Goal: Information Seeking & Learning: Learn about a topic

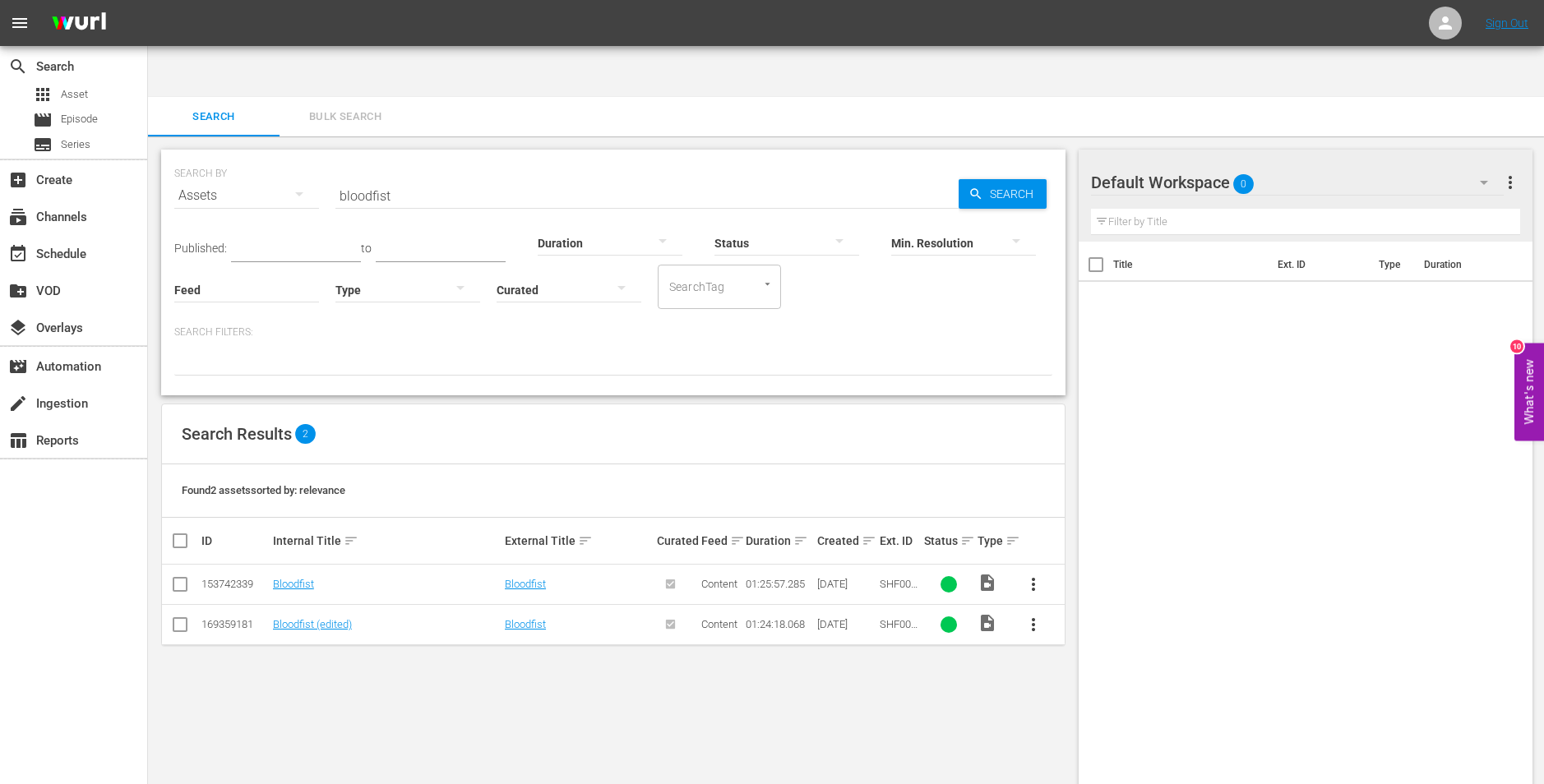
scroll to position [1, 0]
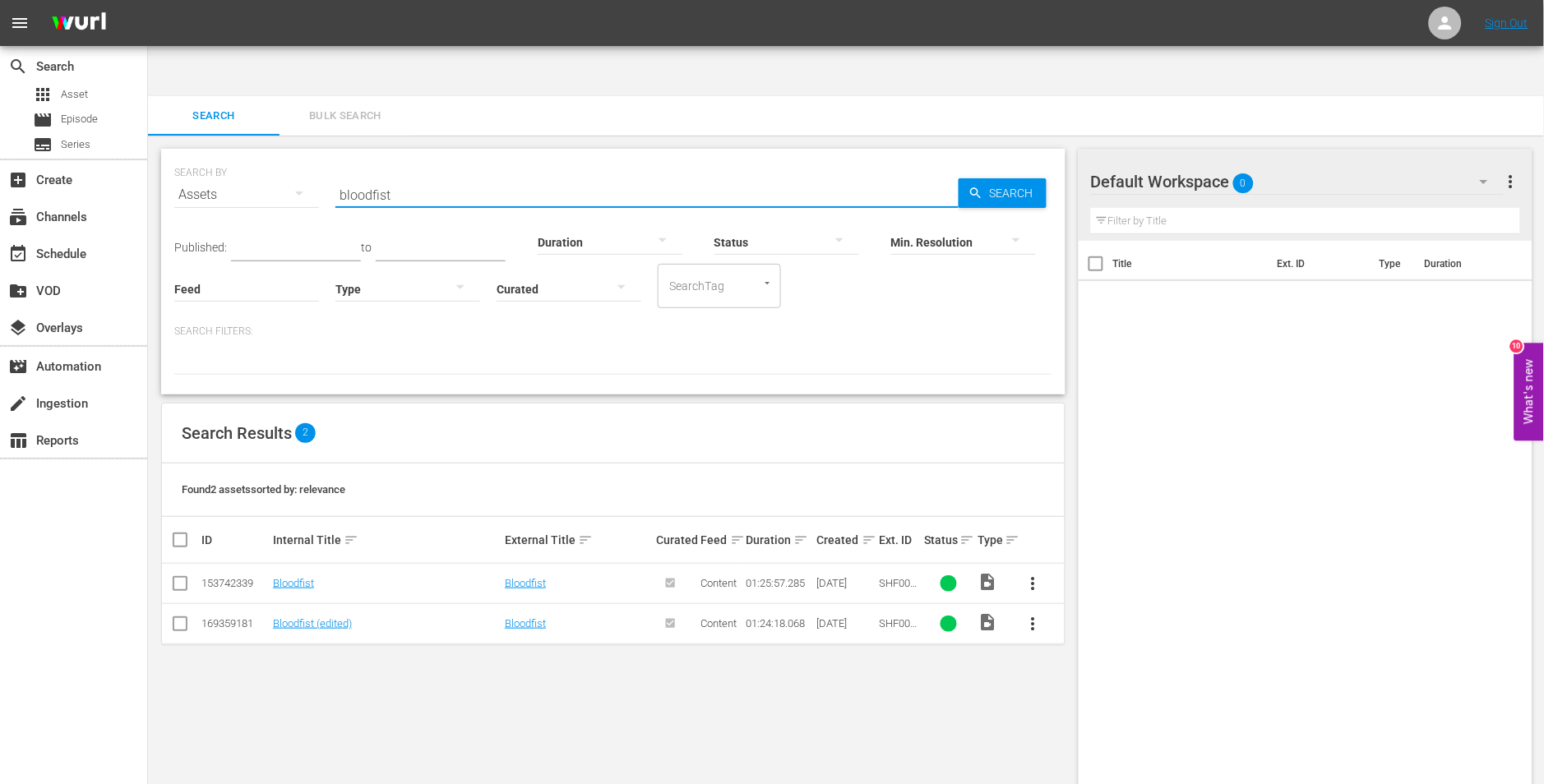
drag, startPoint x: 411, startPoint y: 137, endPoint x: 328, endPoint y: 148, distance: 83.7
click at [329, 155] on div "SEARCH BY Search By Assets Search ID, Title, Description, Keywords, or Category…" at bounding box center [613, 185] width 878 height 59
paste input "slaughter in san"
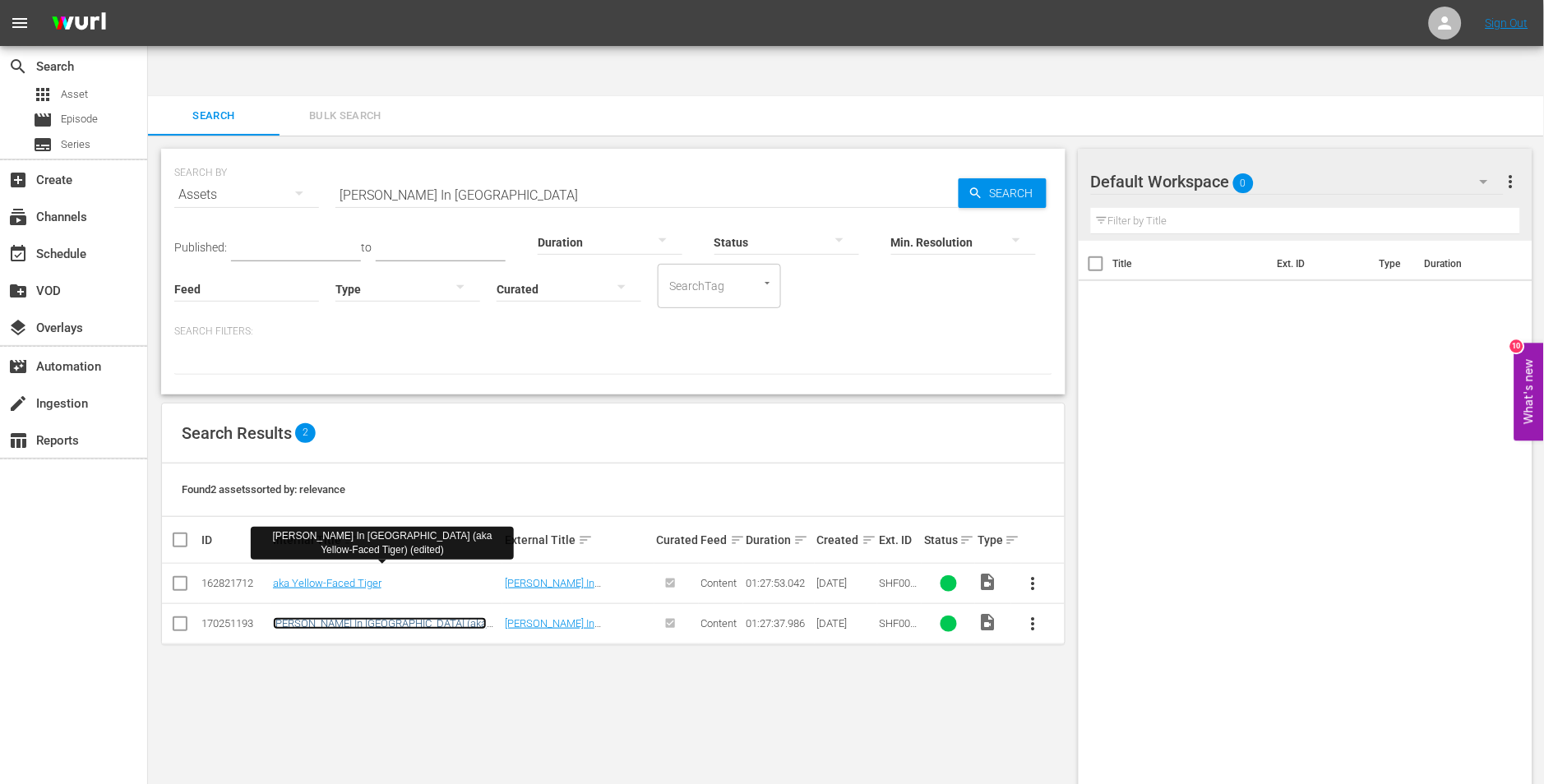
click at [455, 617] on link "Slaughter In San Francisco (aka Yellow-Faced Tiger) (edited)" at bounding box center [379, 630] width 214 height 25
click at [412, 617] on link "Slaughter In San Francisco (aka Yellow-Faced Tiger) (edited)" at bounding box center [379, 630] width 214 height 25
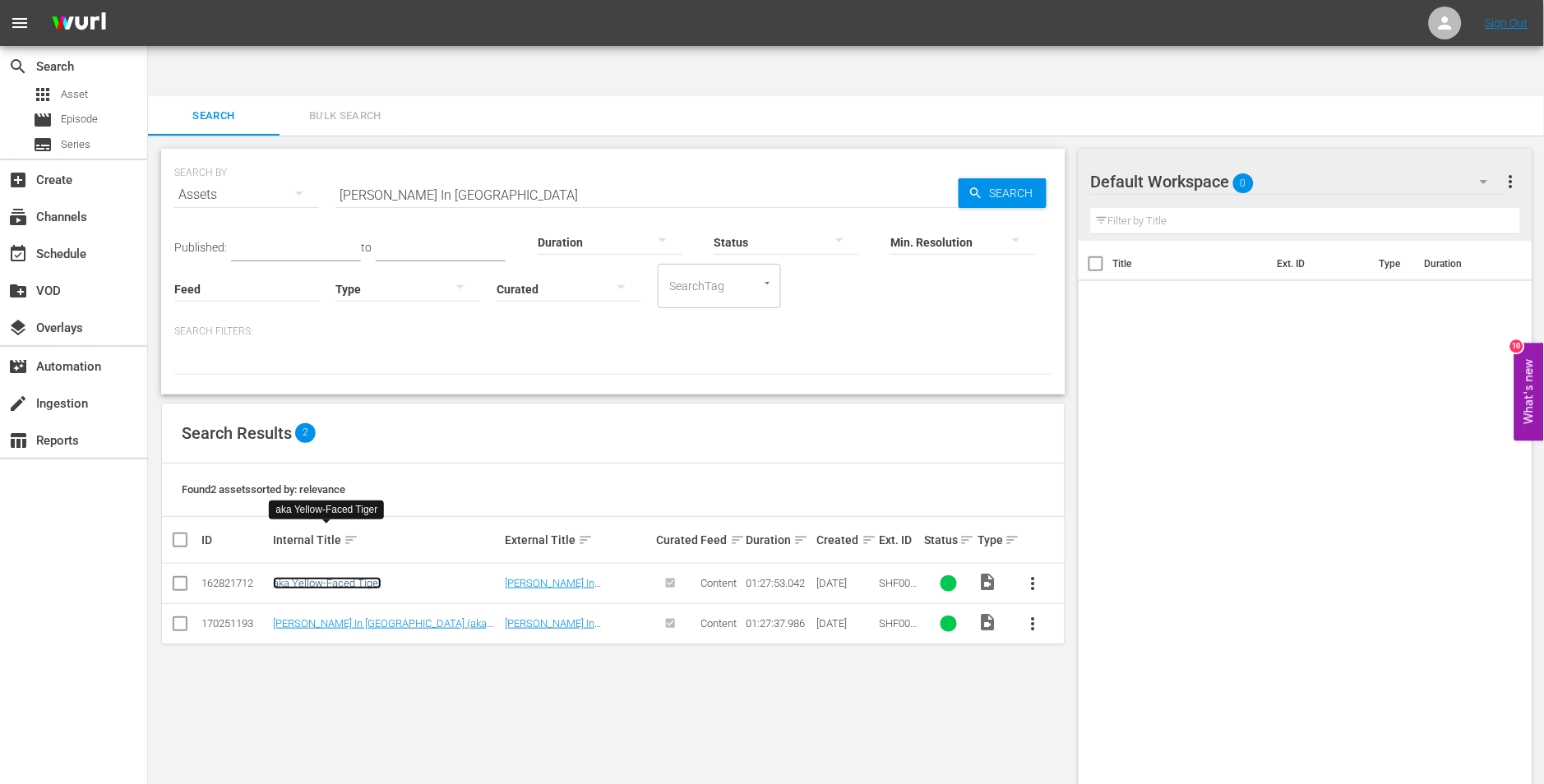
click at [337, 577] on link "aka Yellow-Faced Tiger" at bounding box center [326, 582] width 109 height 12
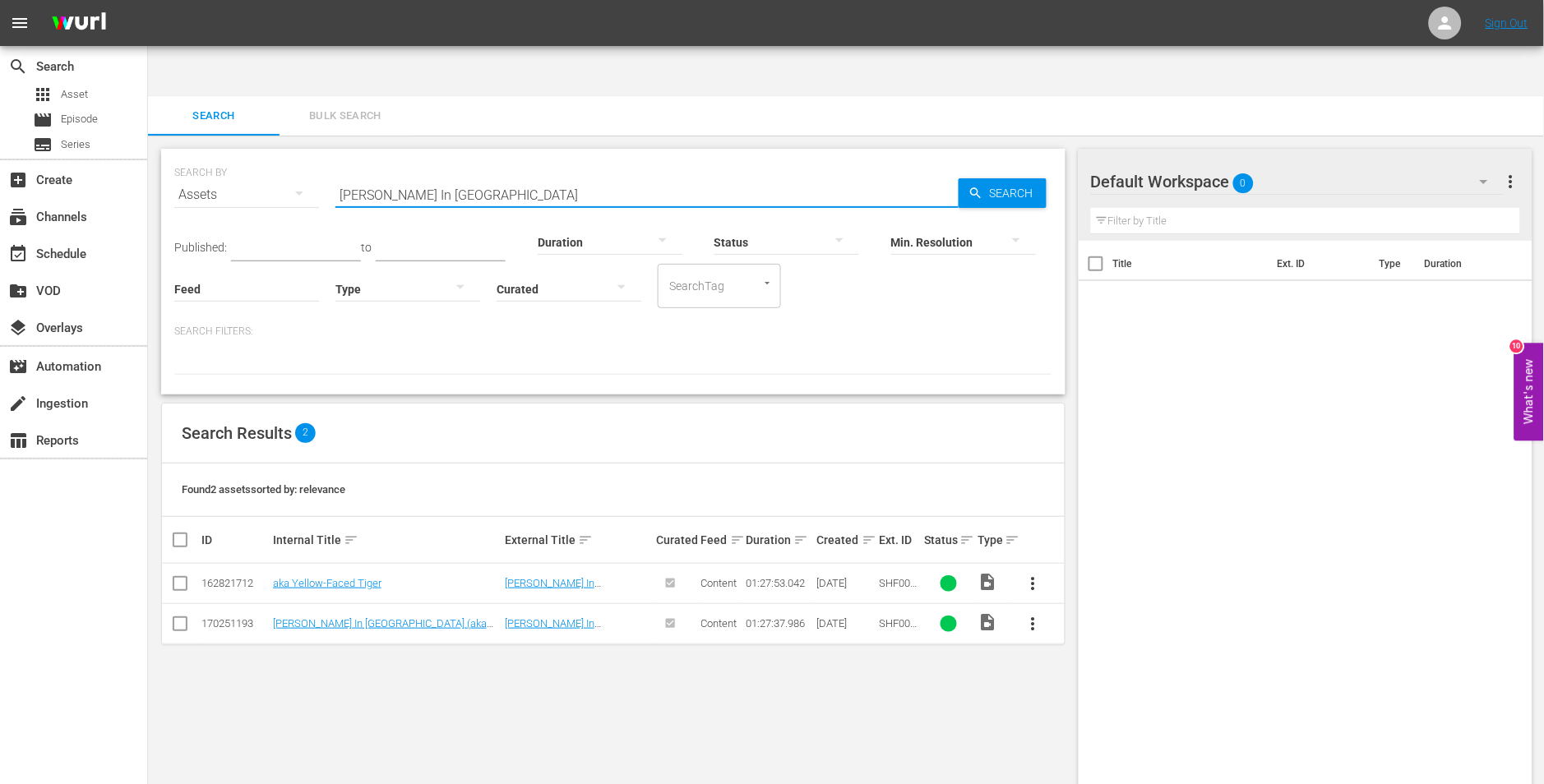
drag, startPoint x: 536, startPoint y: 148, endPoint x: 273, endPoint y: 164, distance: 263.5
click at [273, 164] on div "SEARCH BY Search By Assets Search ID, Title, Description, Keywords, or Category…" at bounding box center [613, 185] width 878 height 59
paste input "martin luther"
type input "martin luther"
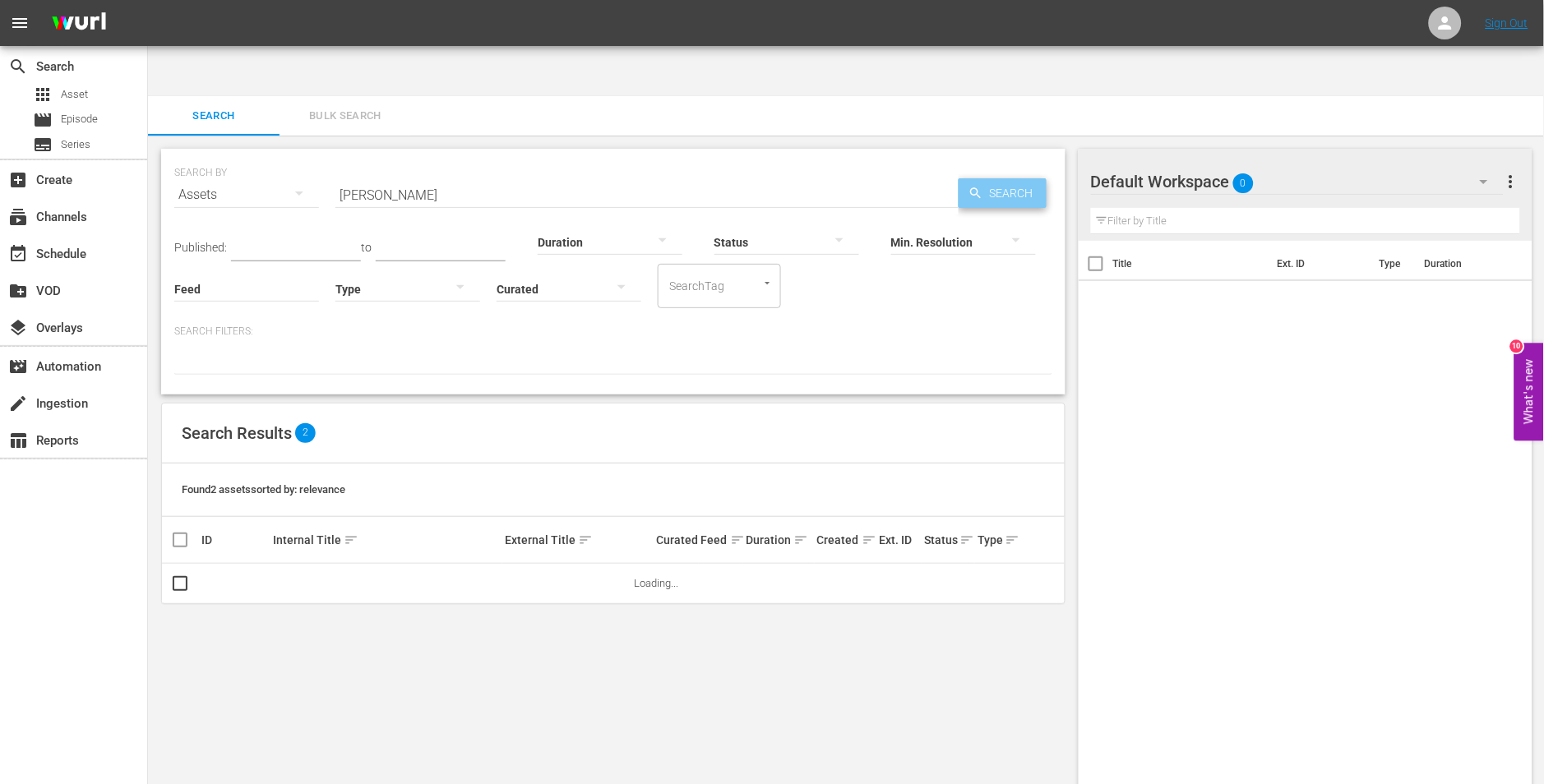
click at [1024, 178] on span "Search" at bounding box center [1015, 193] width 63 height 30
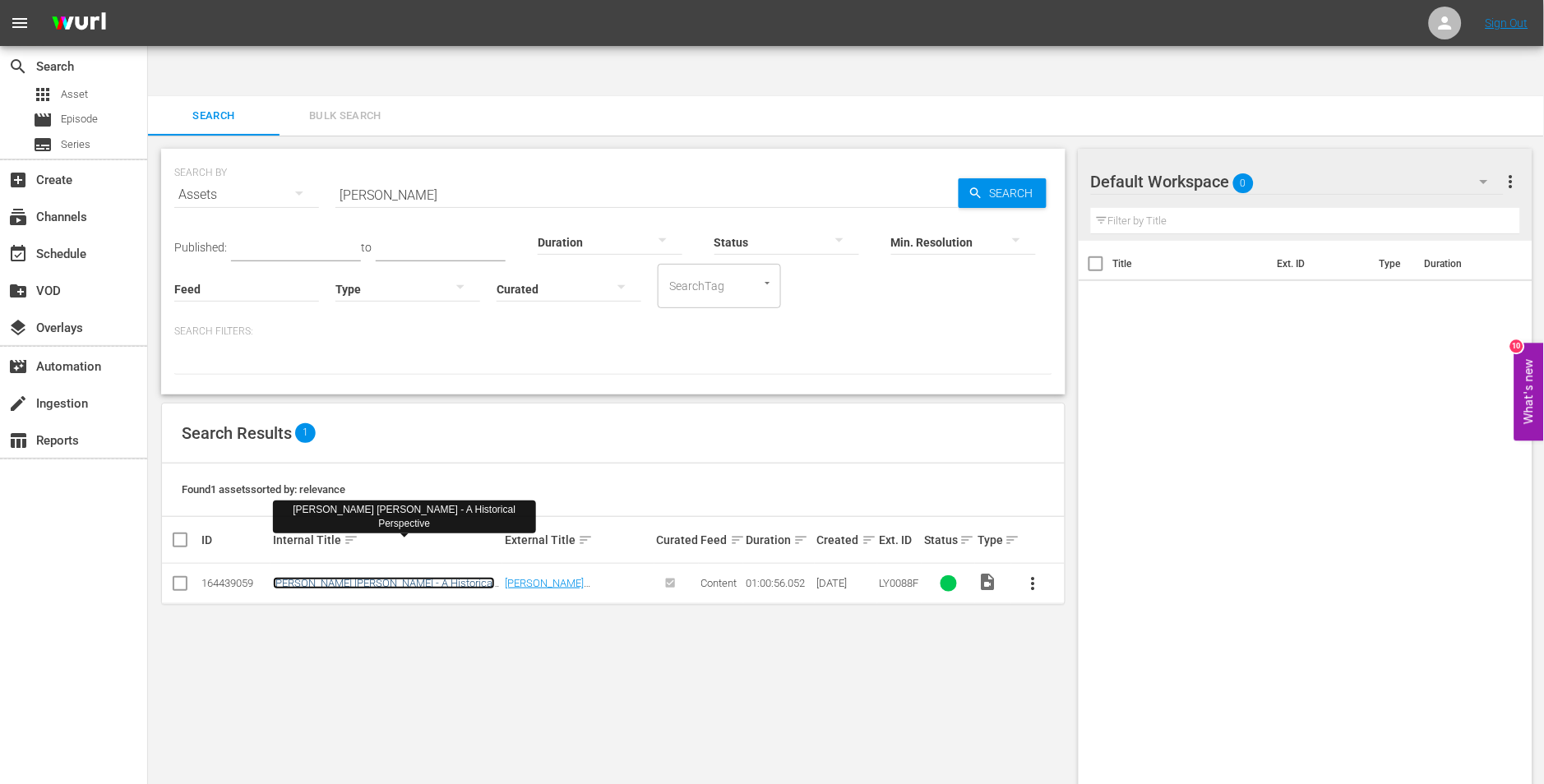
click at [368, 577] on link "Dr. Martin Luther King - A Historical Perspective" at bounding box center [383, 589] width 222 height 25
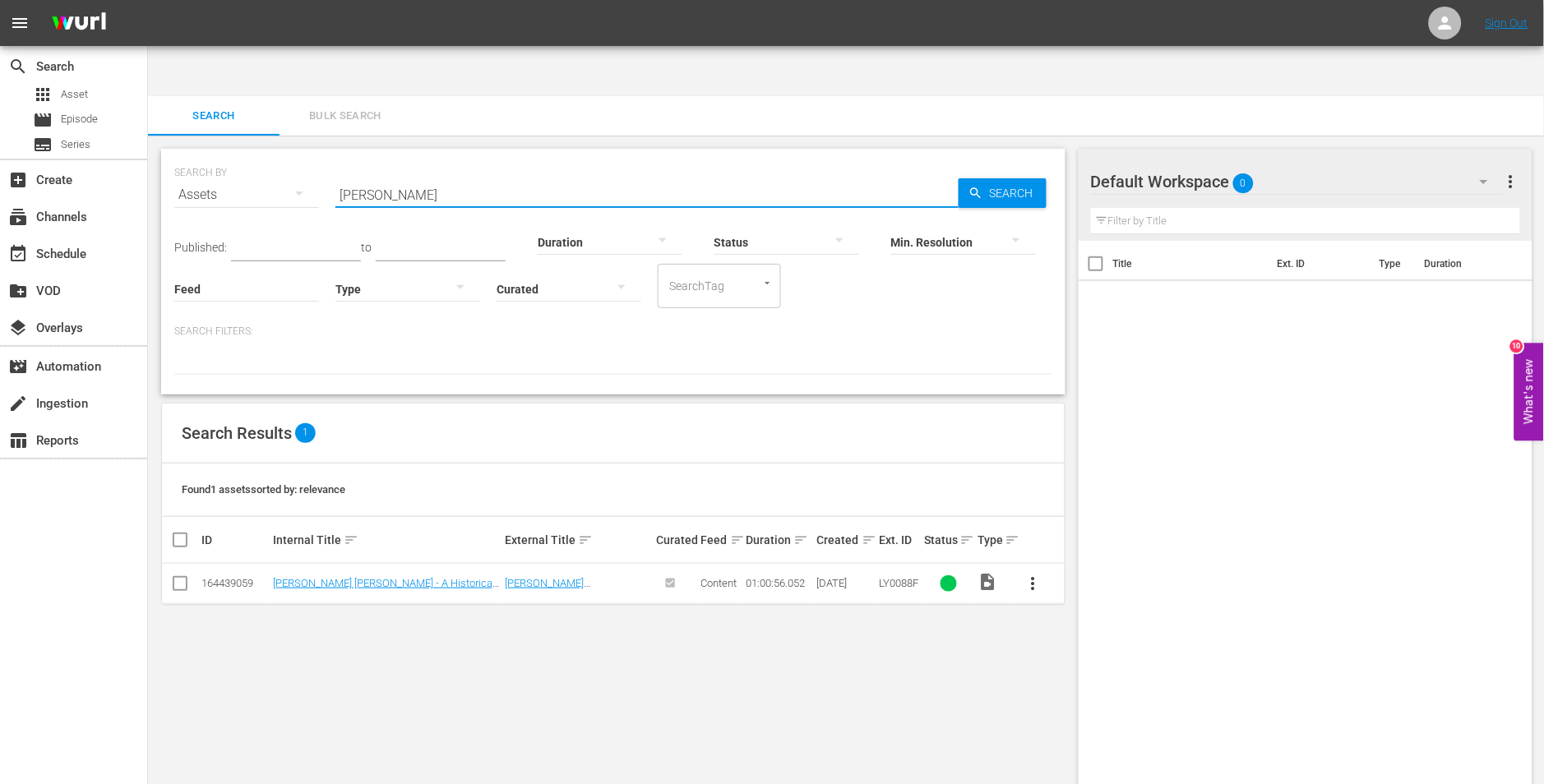
drag, startPoint x: 416, startPoint y: 143, endPoint x: 291, endPoint y: 136, distance: 125.2
click at [291, 155] on div "SEARCH BY Search By Assets Search ID, Title, Description, Keywords, or Category…" at bounding box center [613, 185] width 878 height 59
paste input "Should've Put A Ring On It"
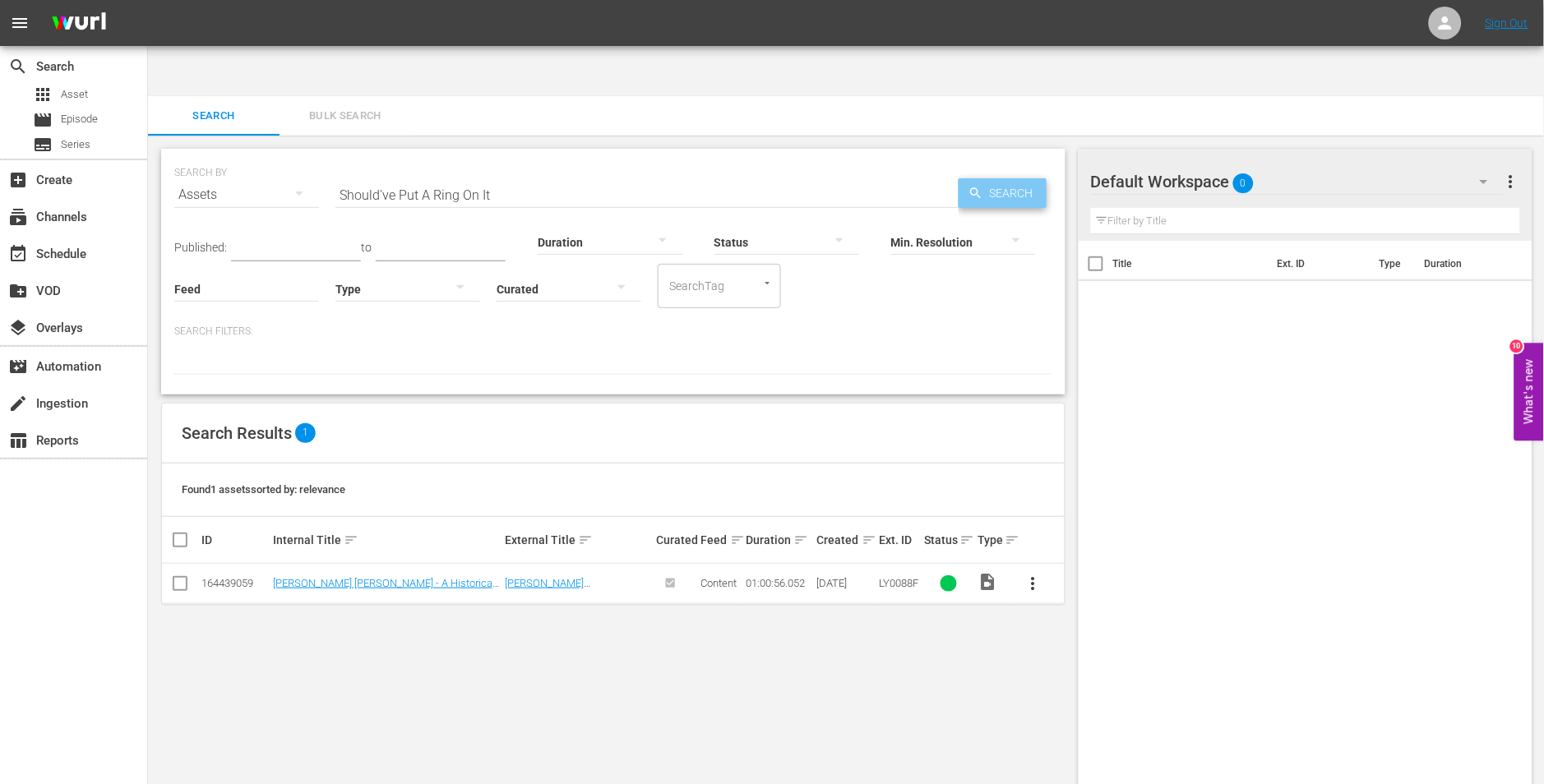
click at [1023, 178] on span "Search" at bounding box center [1015, 193] width 63 height 30
click at [366, 577] on link "Should've Put A Ring On It" at bounding box center [331, 582] width 118 height 12
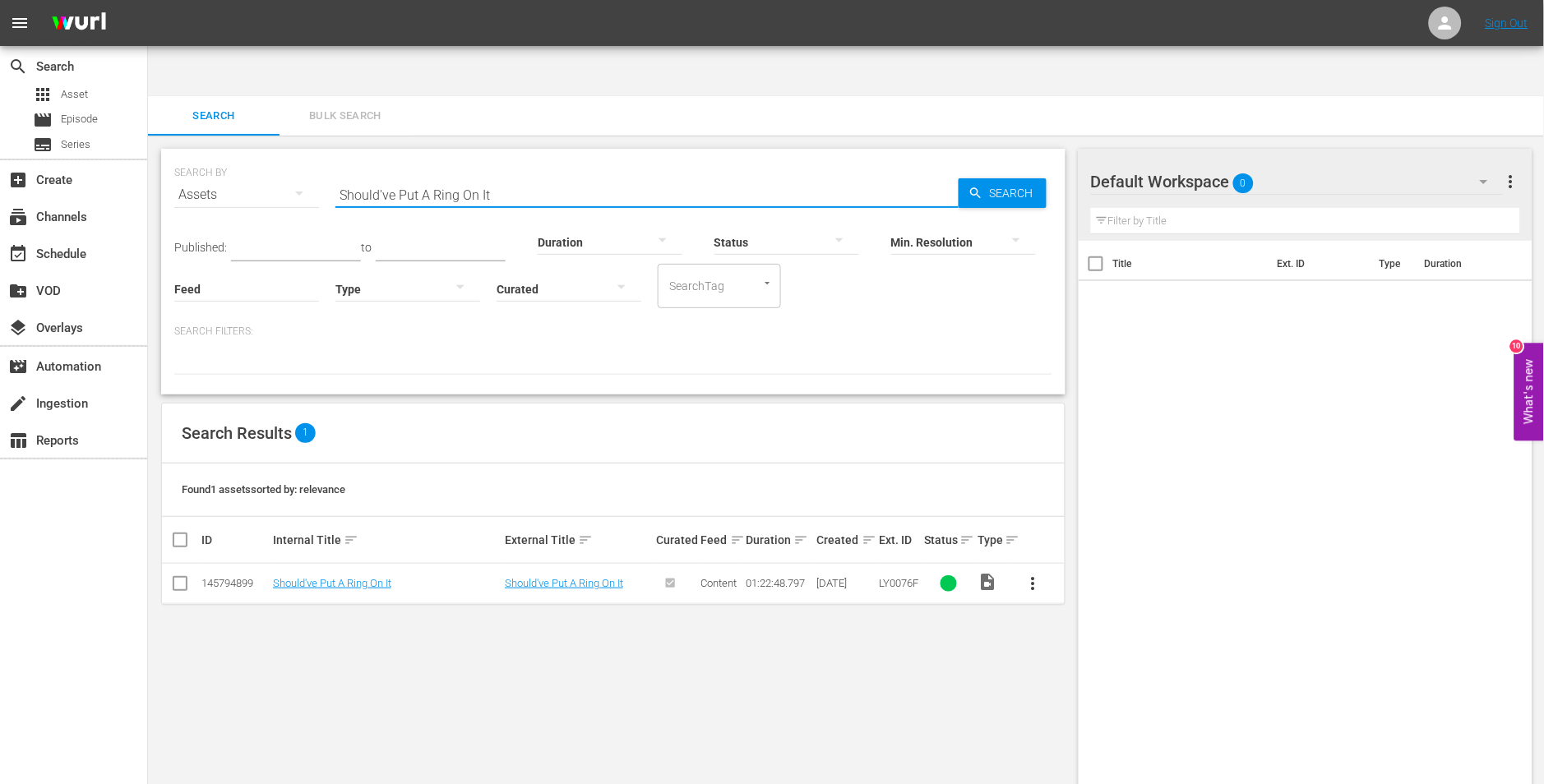
drag, startPoint x: 519, startPoint y: 151, endPoint x: 309, endPoint y: 136, distance: 210.5
click at [309, 155] on div "SEARCH BY Search By Assets Search ID, Title, Description, Keywords, or Category…" at bounding box center [613, 185] width 878 height 59
paste input "joy road"
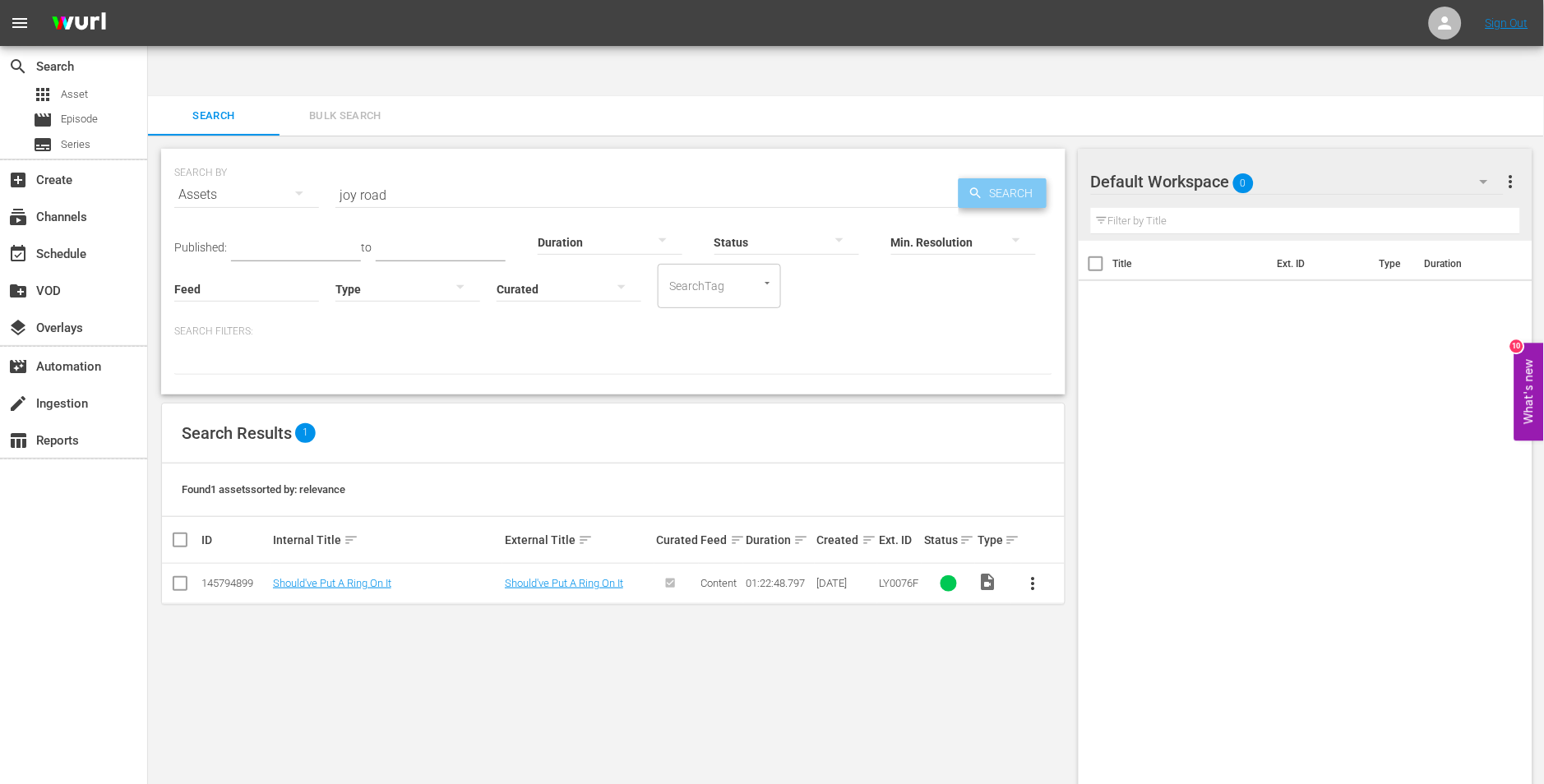
click at [1042, 178] on span "Search" at bounding box center [1015, 193] width 63 height 30
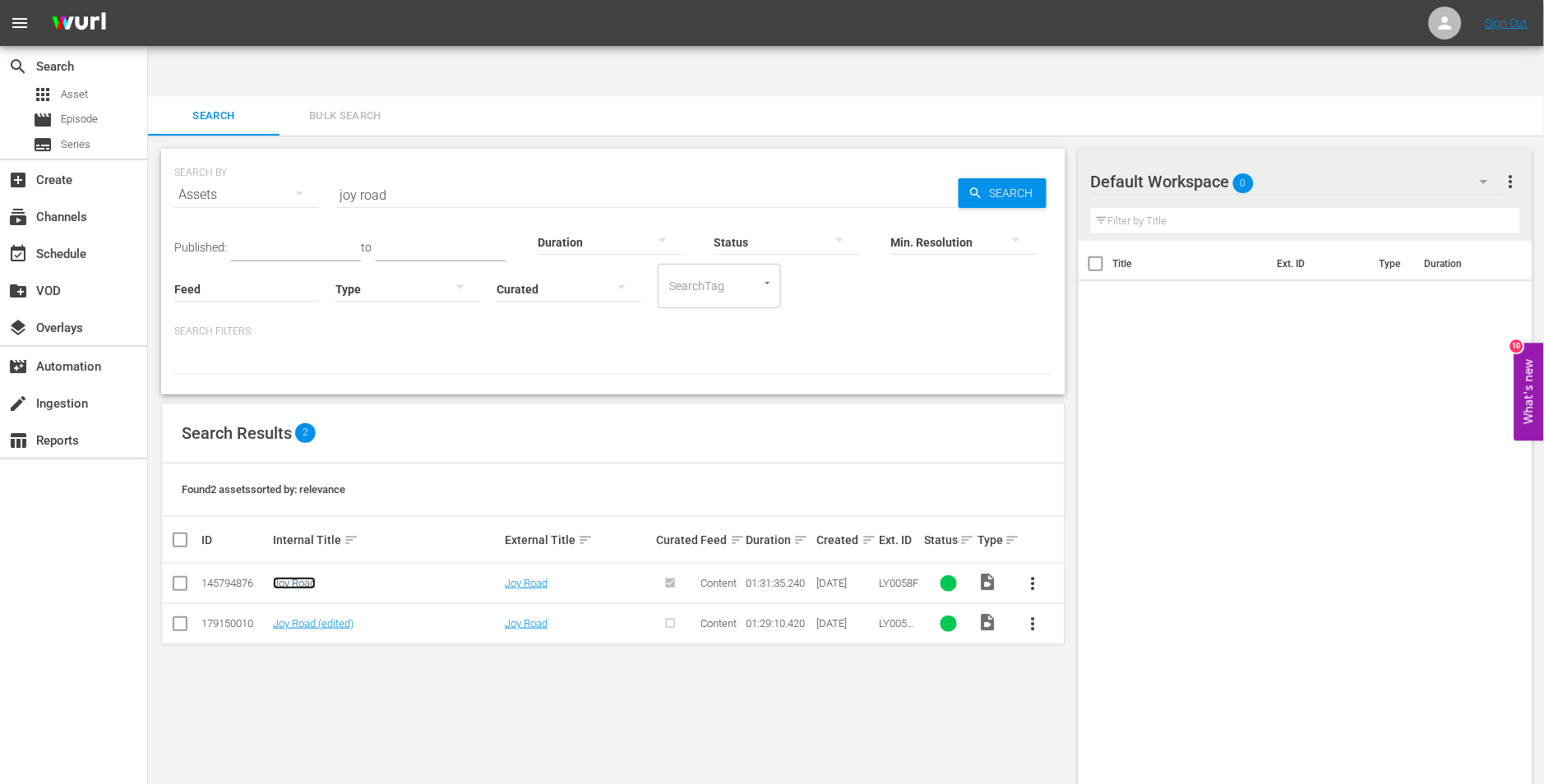
click at [300, 577] on link "Joy Road" at bounding box center [294, 582] width 43 height 12
click at [299, 617] on link "Joy Road (edited)" at bounding box center [313, 623] width 81 height 12
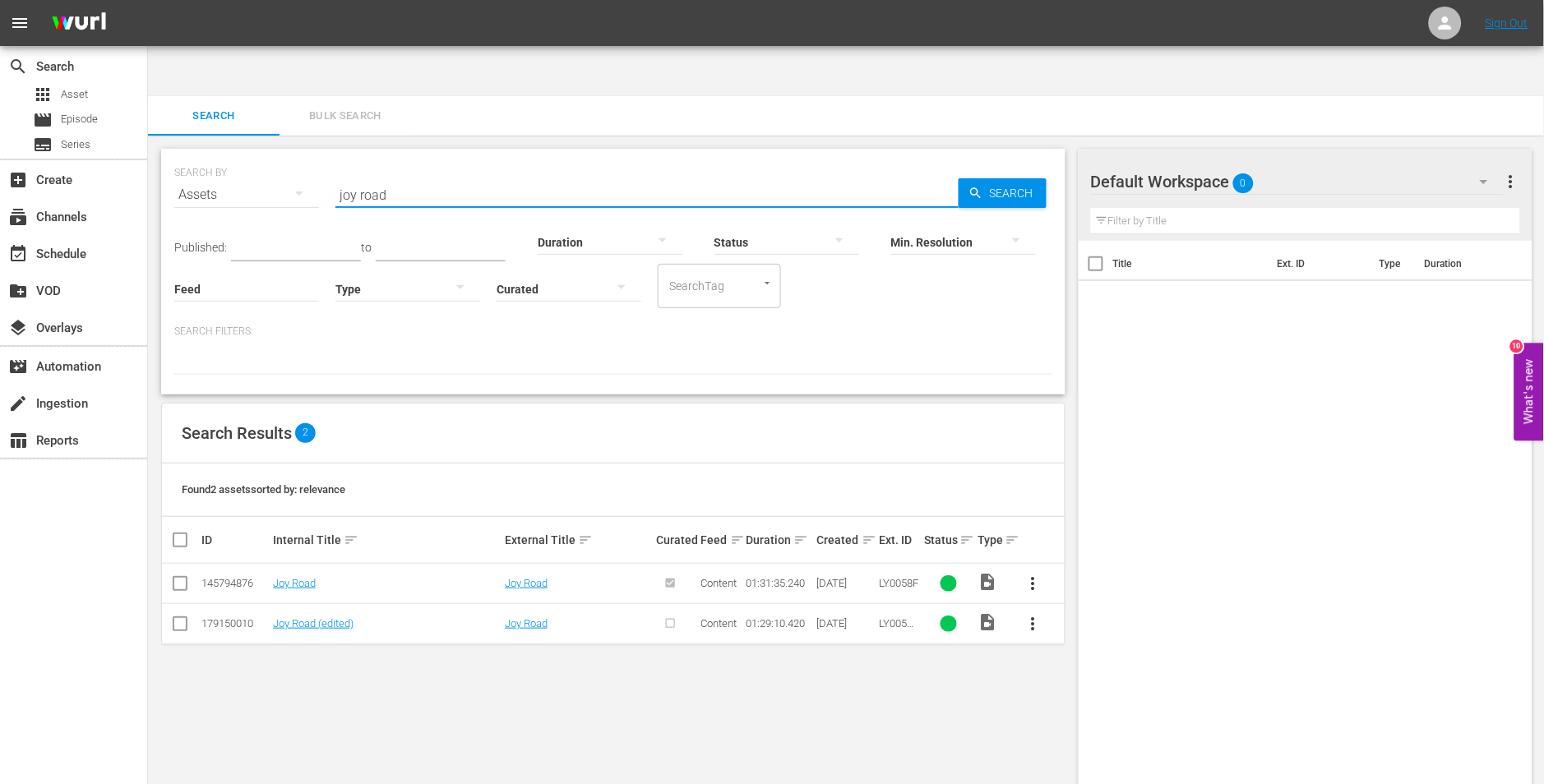
drag, startPoint x: 406, startPoint y: 140, endPoint x: 250, endPoint y: 123, distance: 156.9
click at [250, 155] on div "SEARCH BY Search By Assets Search ID, Title, Description, Keywords, or Category…" at bounding box center [613, 185] width 878 height 59
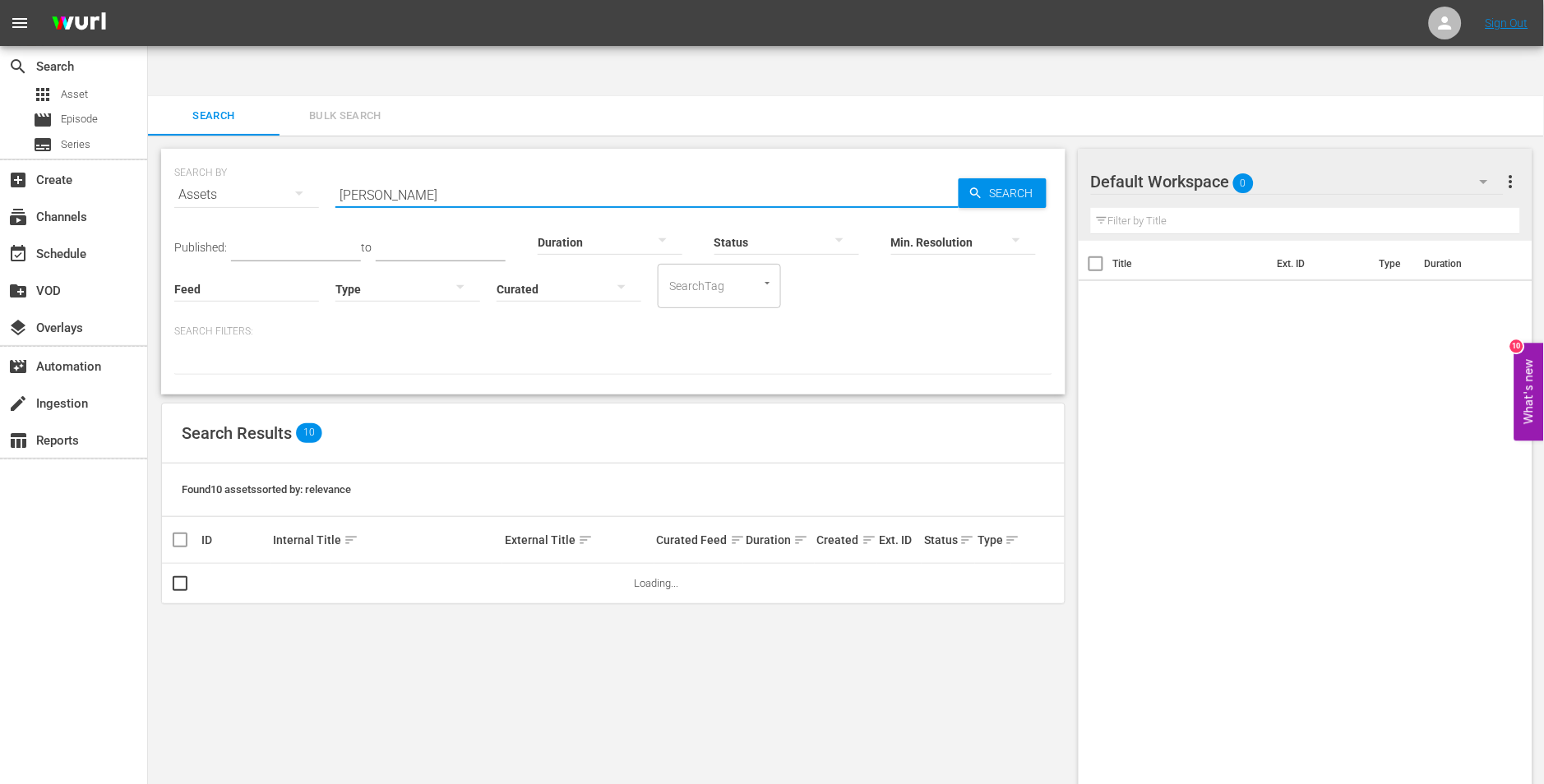
click at [340, 607] on div "SEARCH BY Search By Assets Search ID, Title, Description, Keywords, or Category…" at bounding box center [613, 485] width 930 height 700
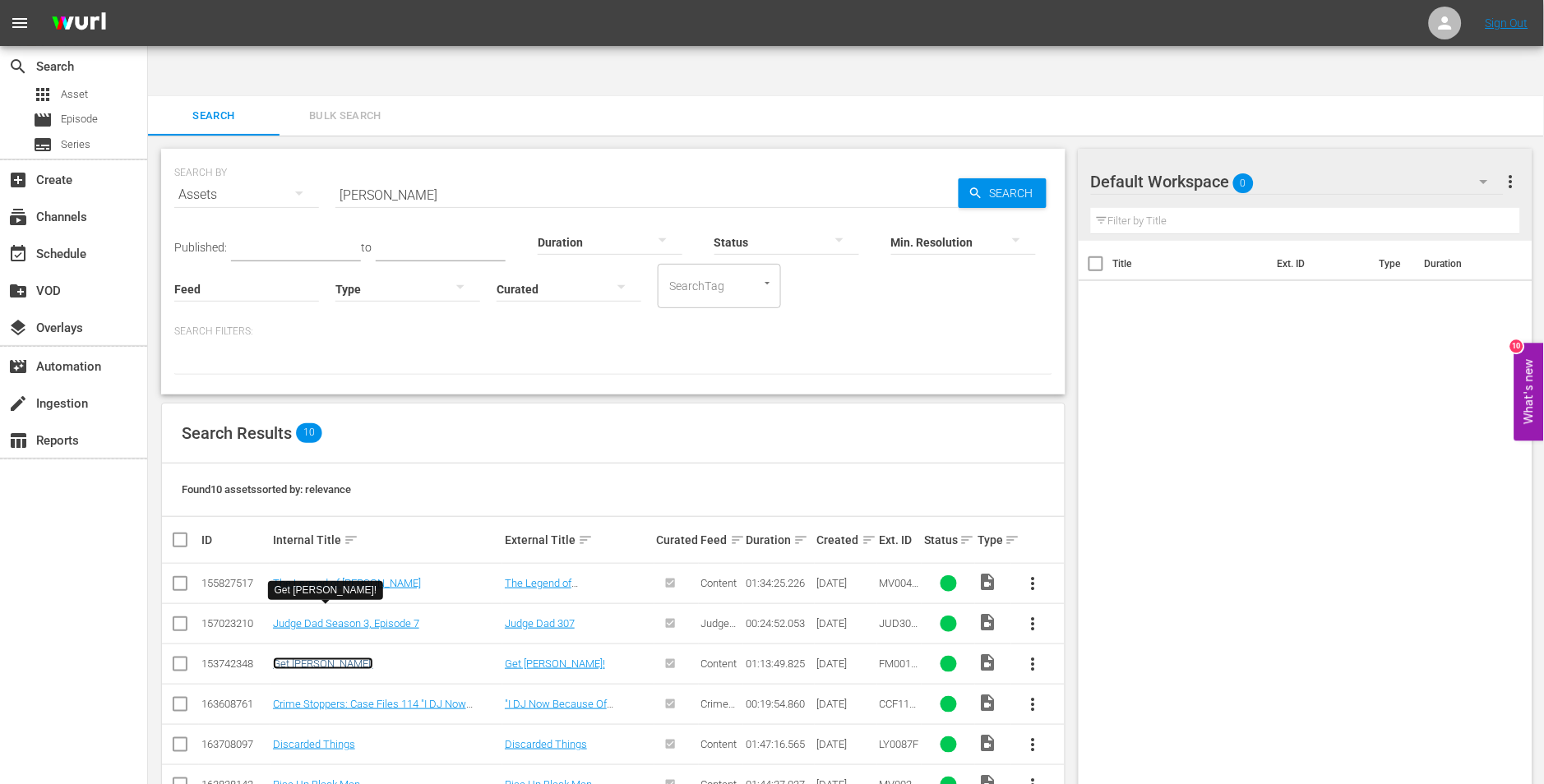
click at [342, 657] on link "Get Christie Love!" at bounding box center [323, 663] width 100 height 12
click at [459, 175] on input "christie" at bounding box center [646, 194] width 623 height 39
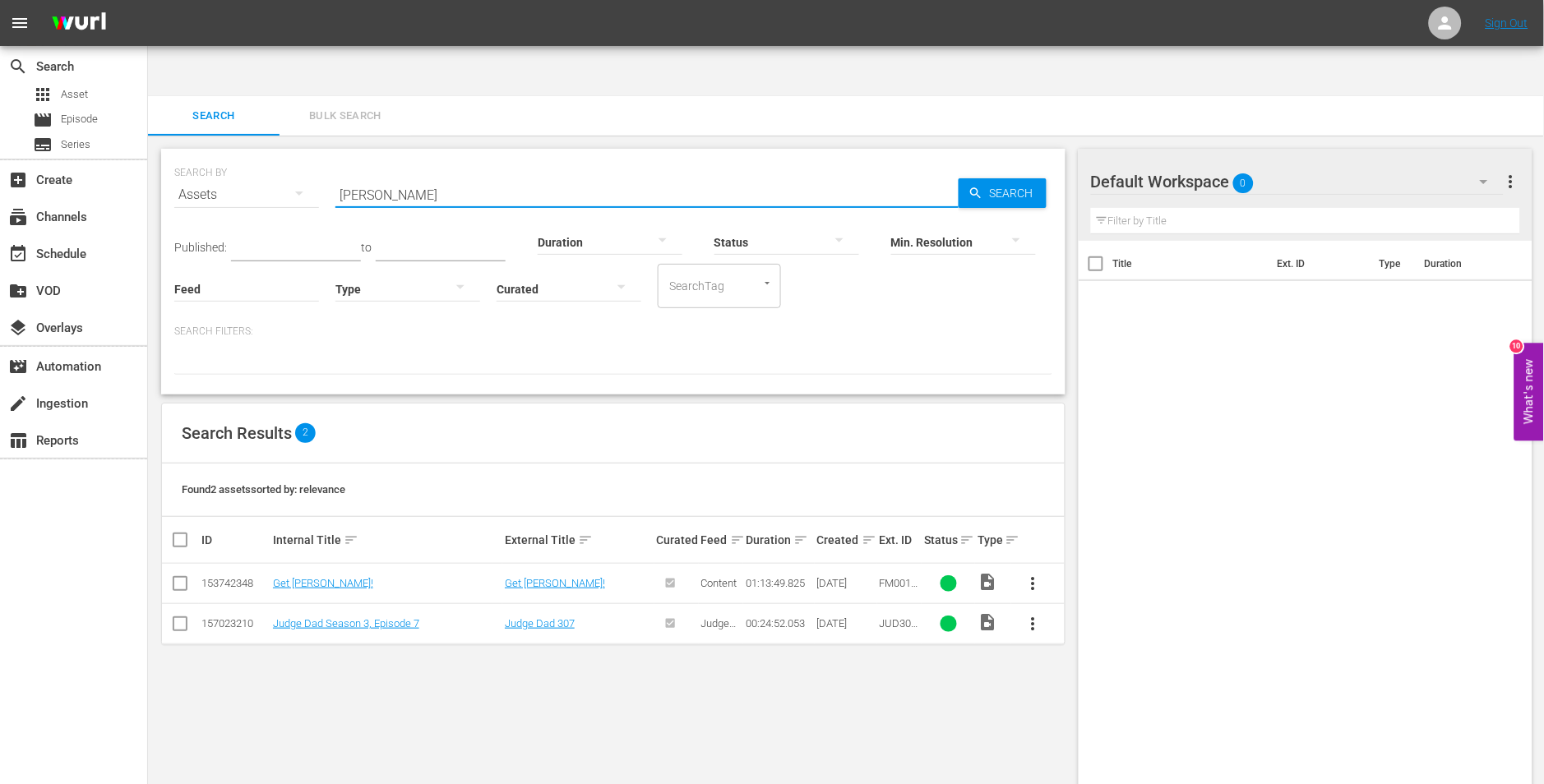
paste input "prayer for the damned"
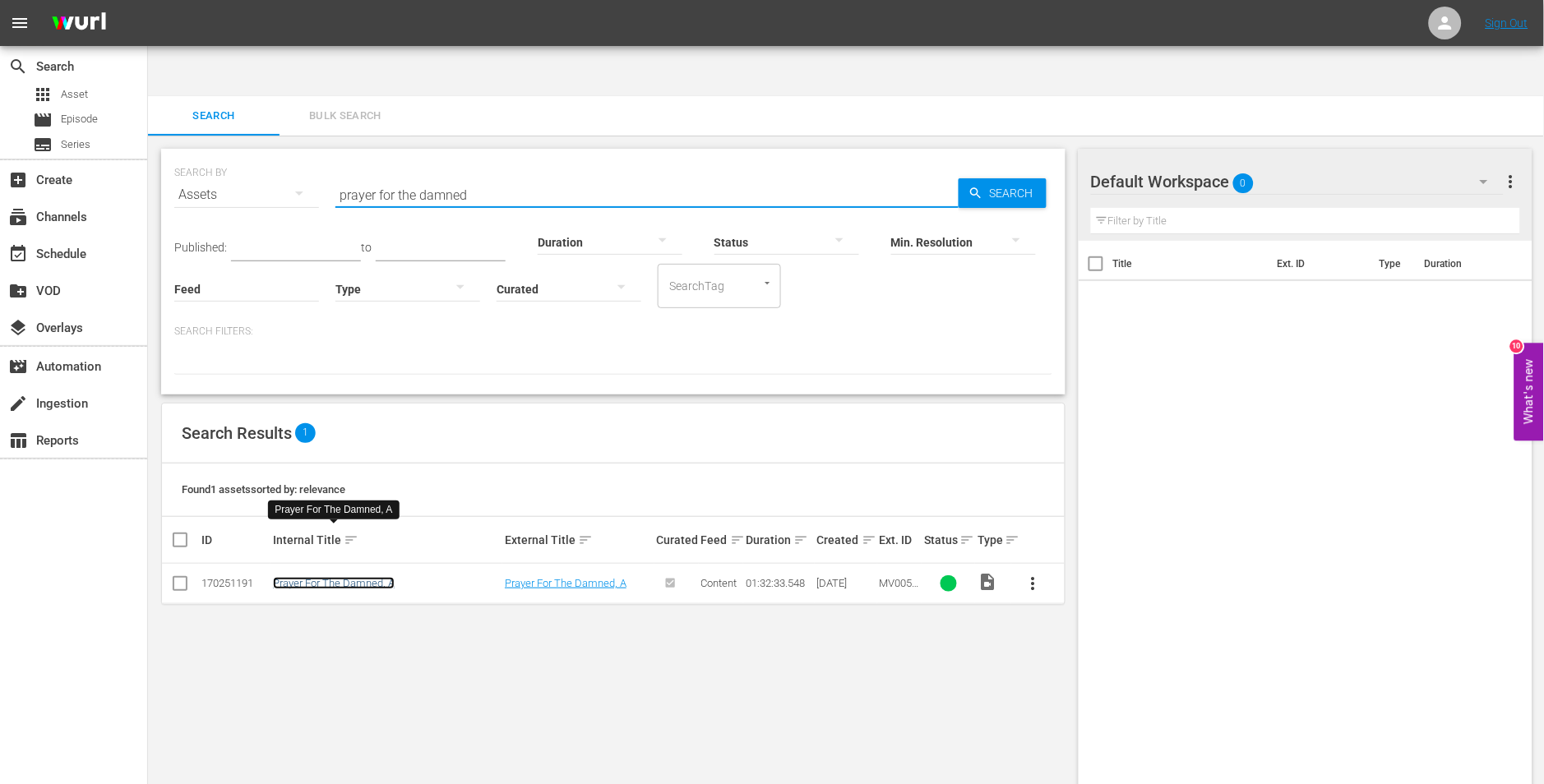
click at [313, 577] on link "Prayer For The Damned, A" at bounding box center [333, 582] width 122 height 12
drag, startPoint x: 519, startPoint y: 151, endPoint x: 330, endPoint y: 143, distance: 189.2
click at [330, 155] on div "SEARCH BY Search By Assets Search ID, Title, Description, Keywords, or Category…" at bounding box center [613, 185] width 878 height 59
paste input "blackenstein"
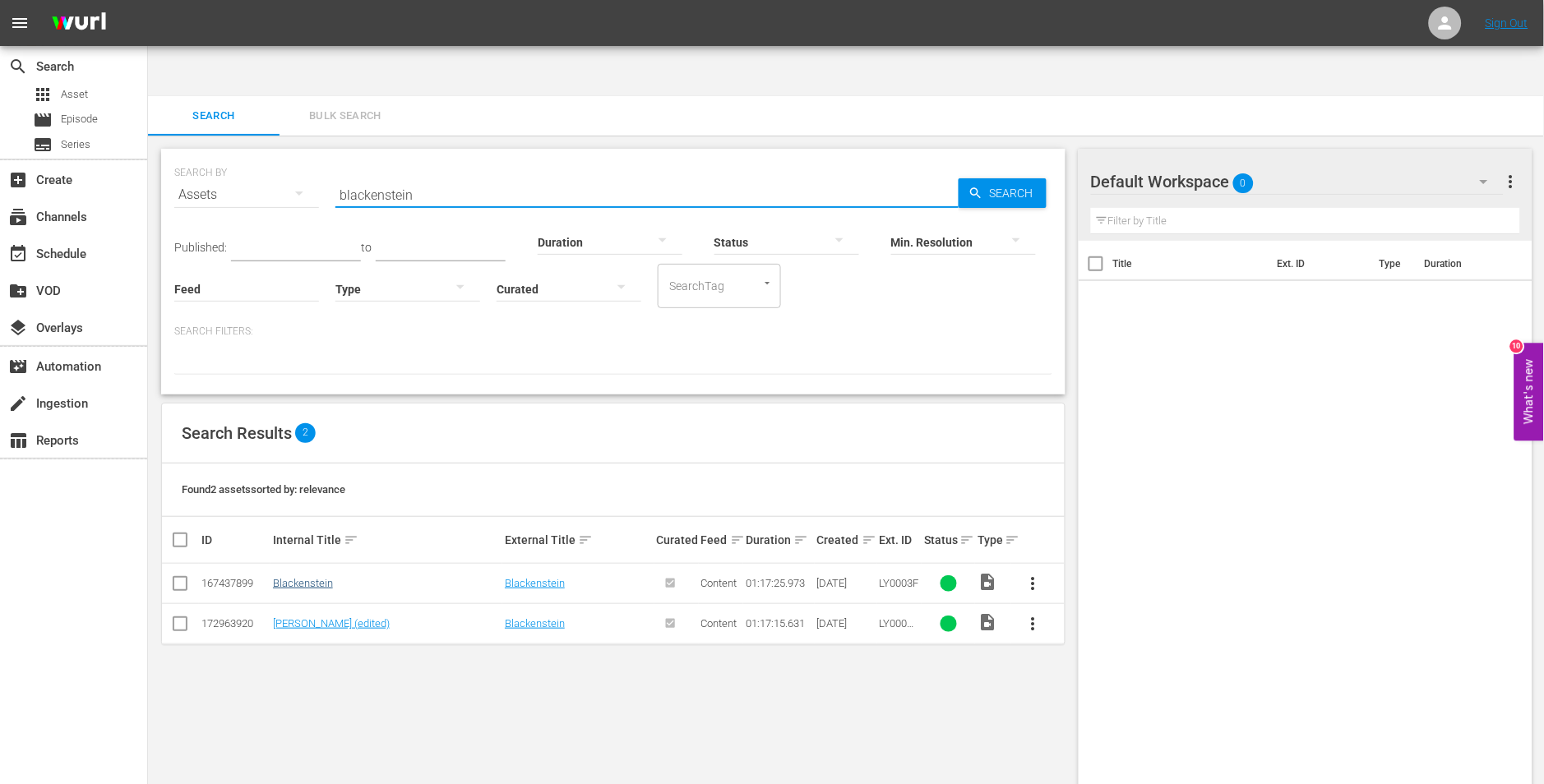
type input "blackenstein"
click at [308, 577] on link "Blackenstein" at bounding box center [302, 582] width 60 height 12
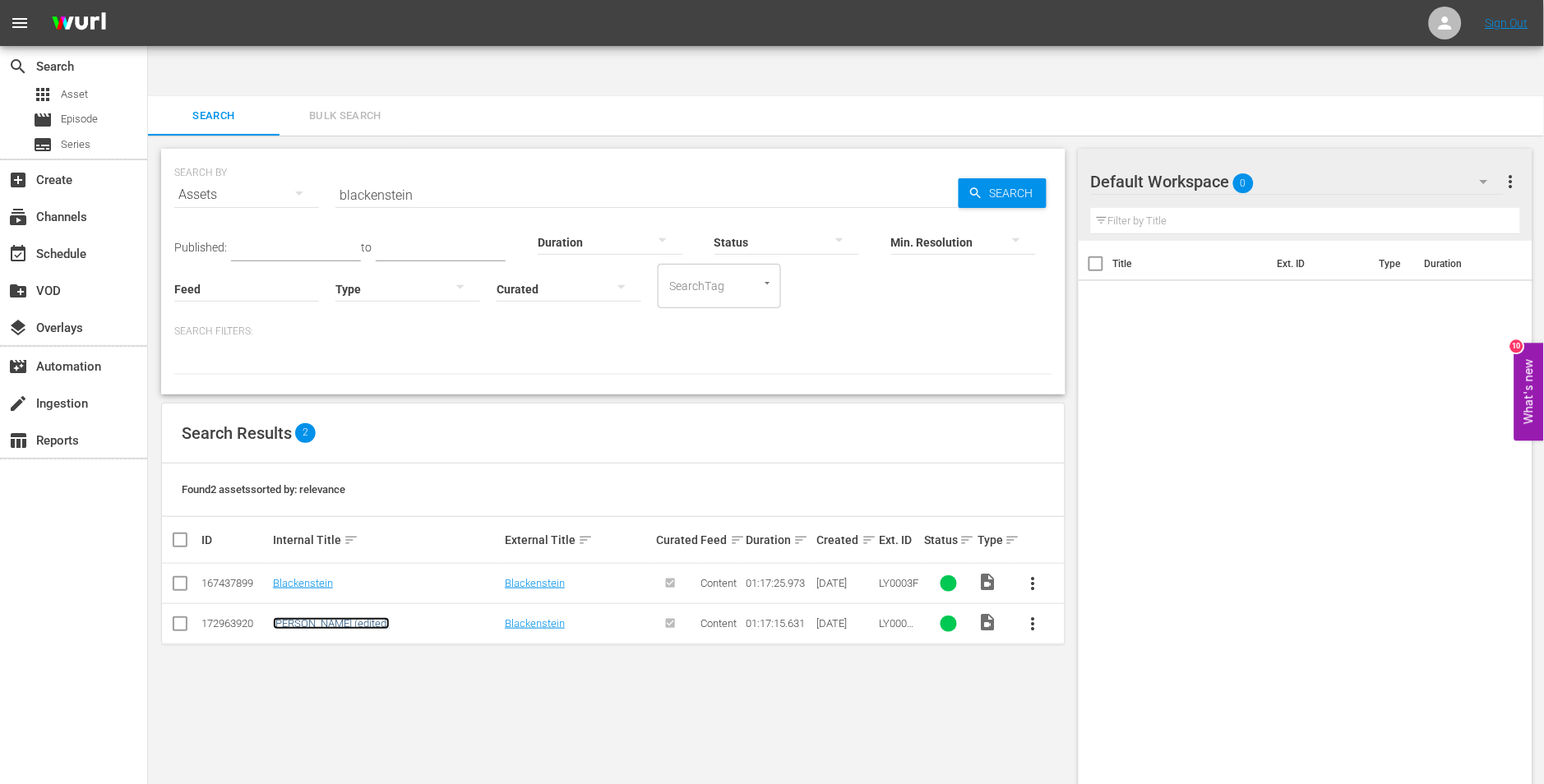
click at [304, 617] on link "[PERSON_NAME] (edited)" at bounding box center [331, 623] width 117 height 12
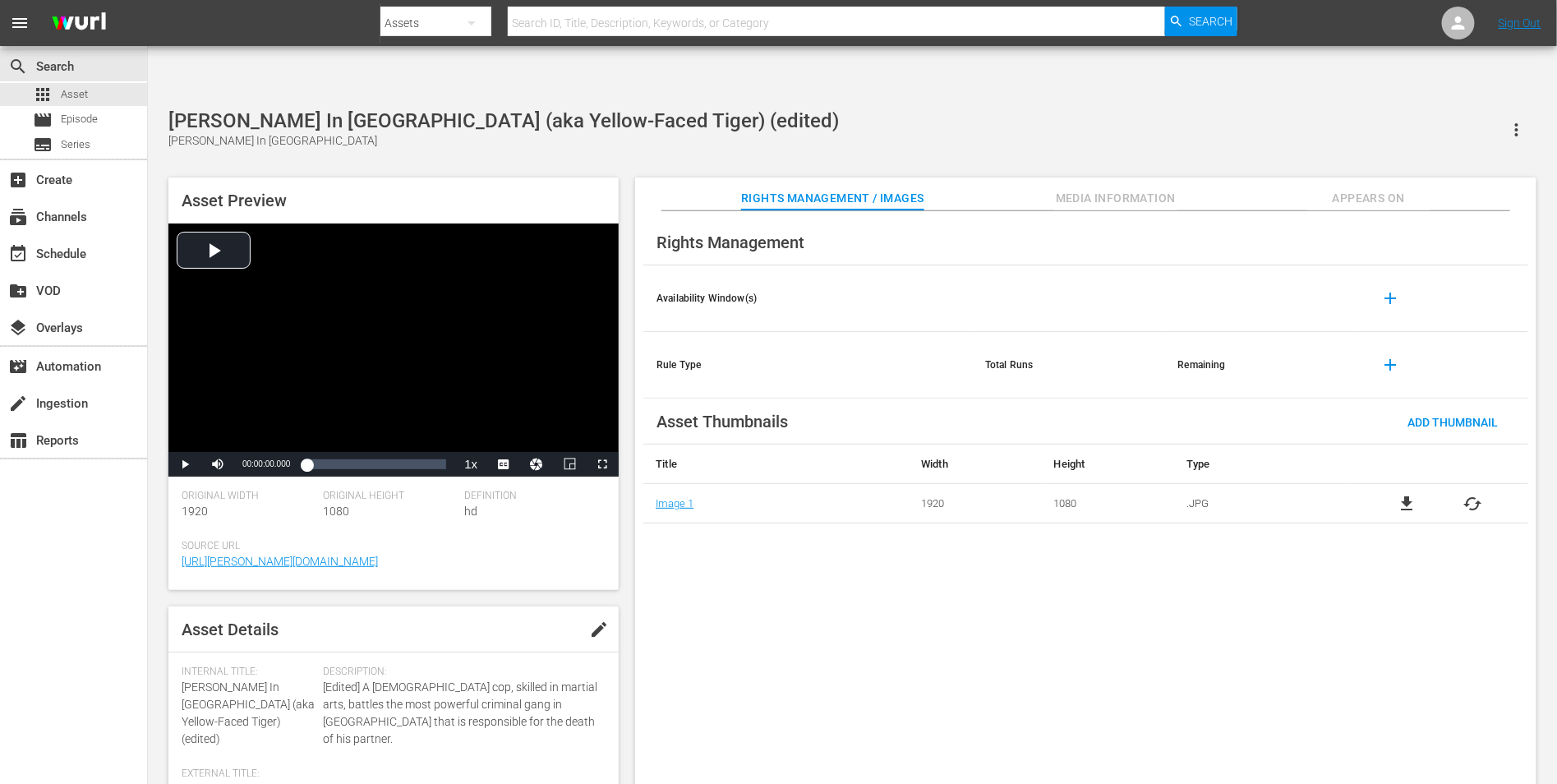
click at [807, 572] on div "Rights Management Availability Window(s) add Rule Type Total Runs Remaining add…" at bounding box center [1086, 511] width 901 height 600
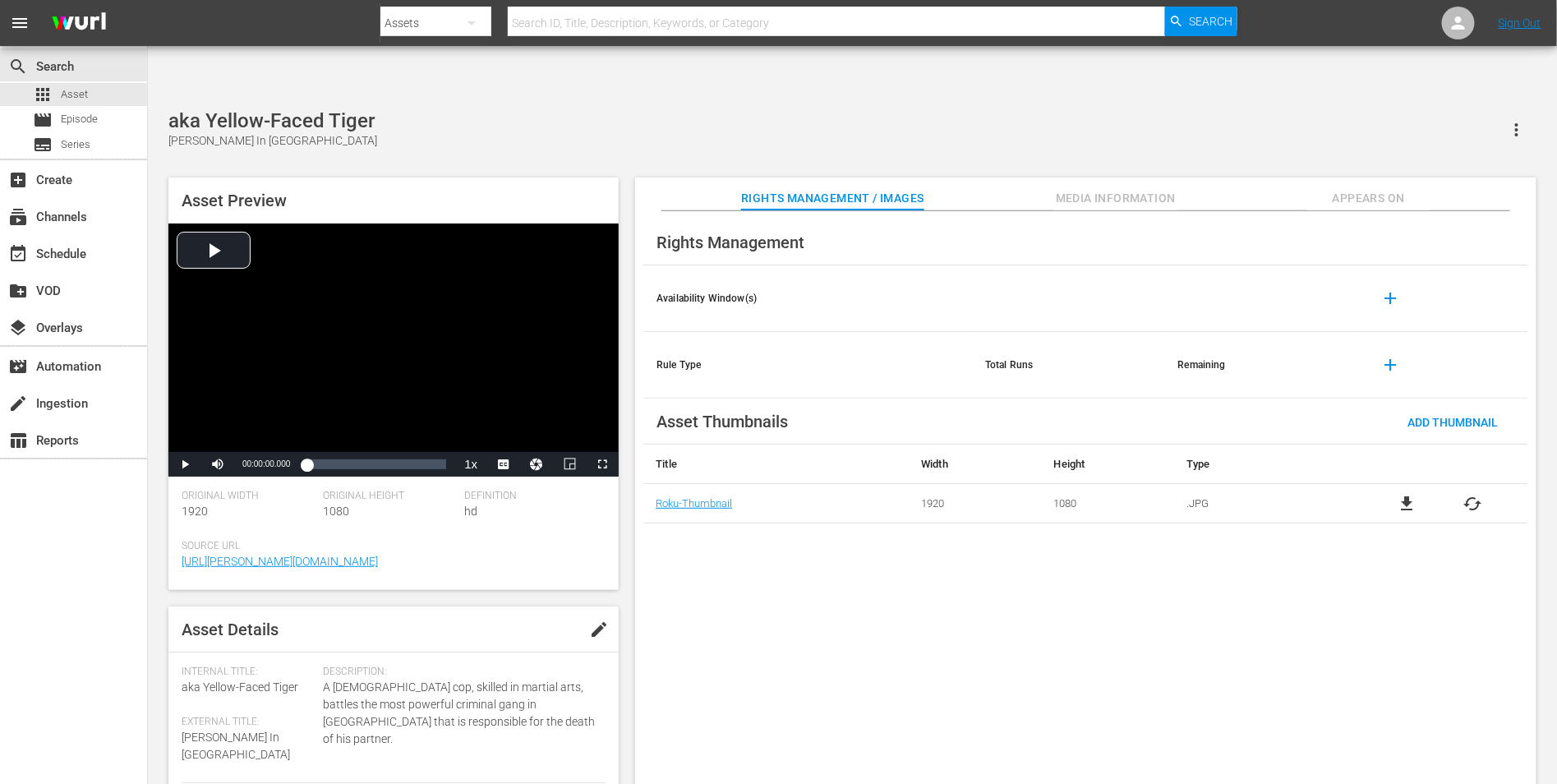
click at [805, 586] on div "Rights Management Availability Window(s) add Rule Type Total Runs Remaining add…" at bounding box center [1086, 511] width 901 height 600
click at [505, 109] on div "aka Yellow-Faced Tiger Slaughter In San Francisco" at bounding box center [851, 130] width 1368 height 40
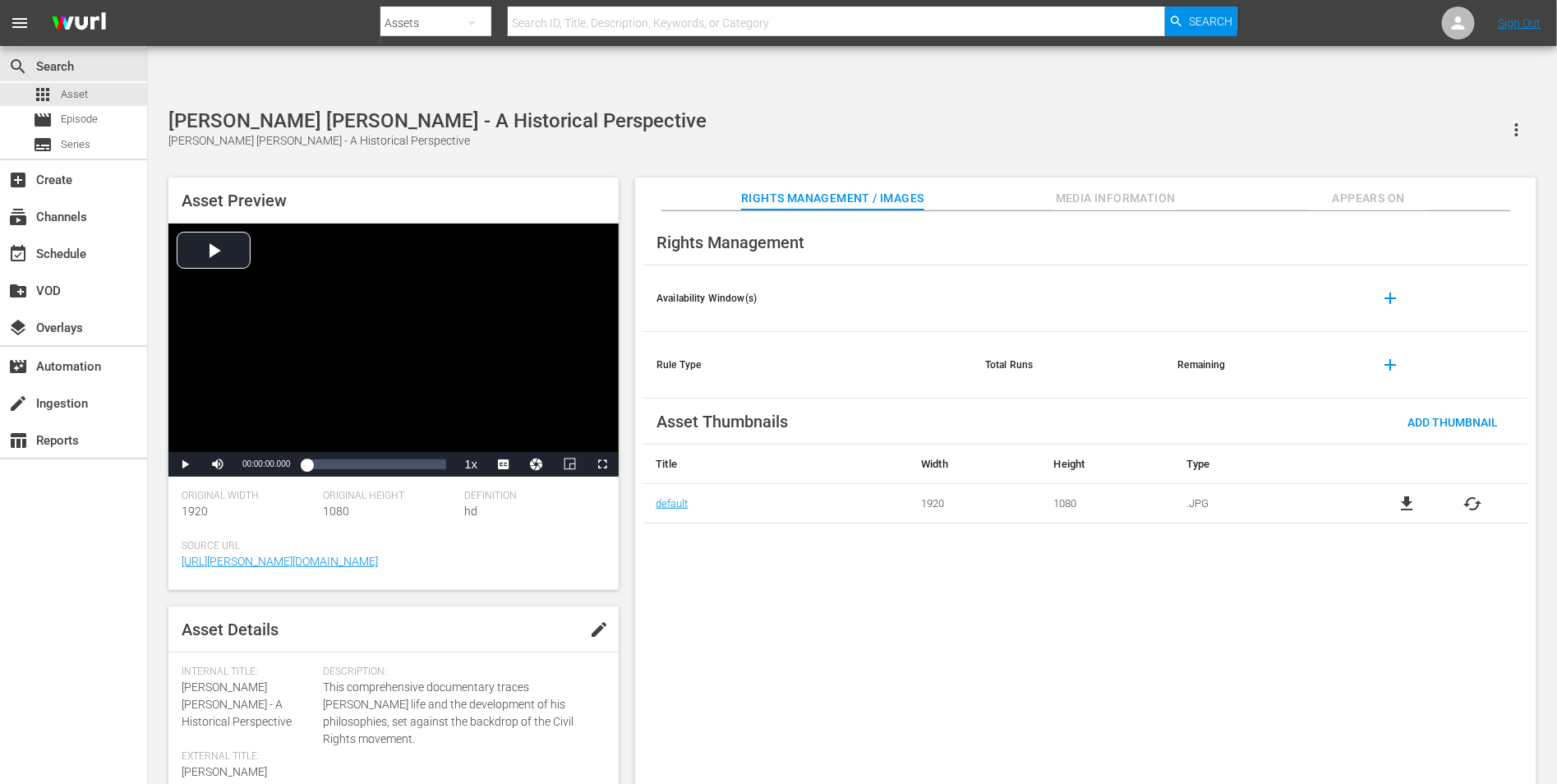
click at [699, 530] on div "Rights Management Availability Window(s) add Rule Type Total Runs Remaining add…" at bounding box center [1086, 511] width 901 height 600
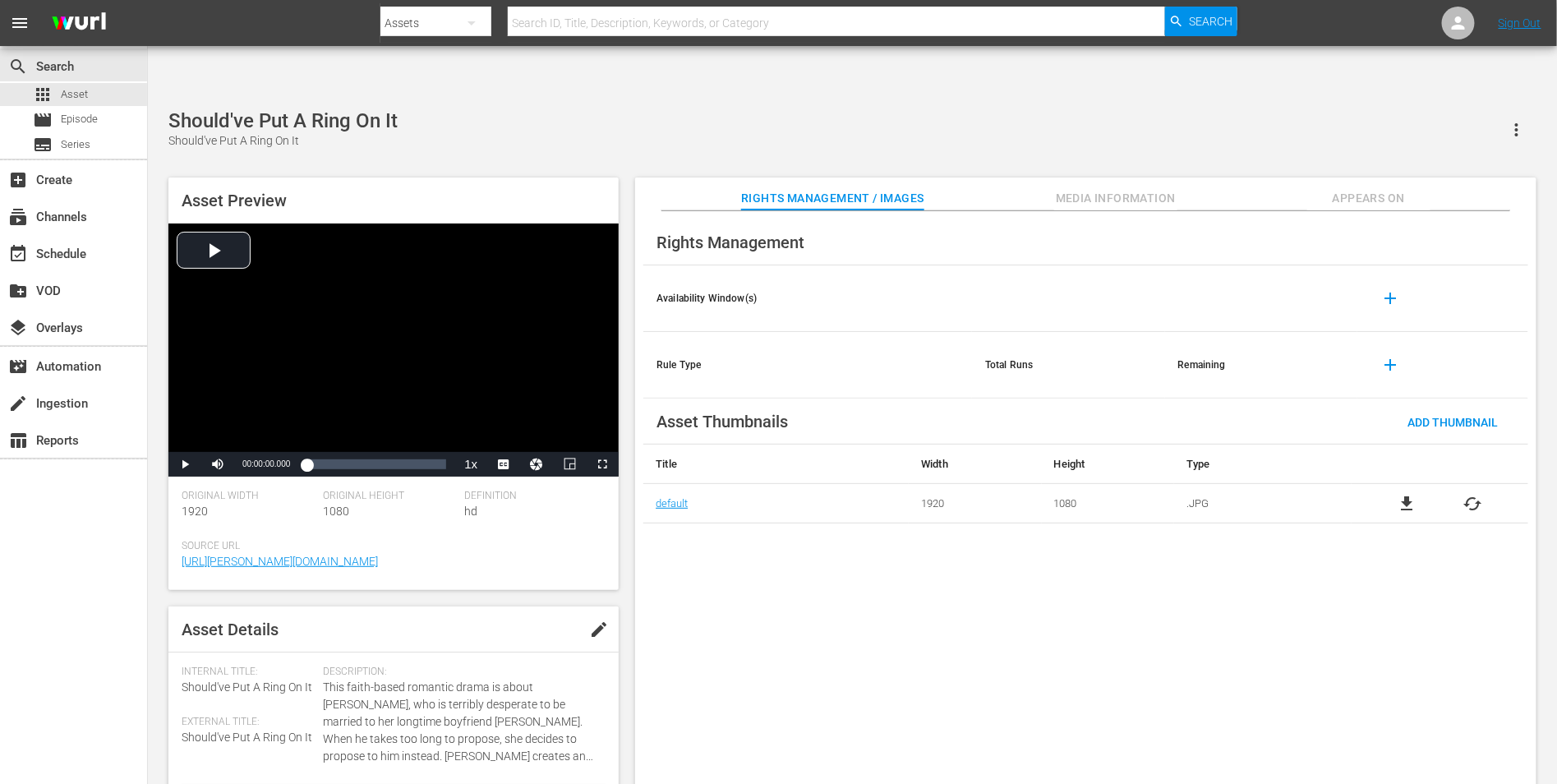
click at [1104, 580] on div "Rights Management Availability Window(s) add Rule Type Total Runs Remaining add…" at bounding box center [1086, 511] width 901 height 600
click at [733, 540] on div "Rights Management Availability Window(s) add Rule Type Total Runs Remaining add…" at bounding box center [1086, 511] width 901 height 600
click at [907, 652] on div "Rights Management Availability Window(s) add Rule Type Total Runs Remaining add…" at bounding box center [1086, 511] width 901 height 600
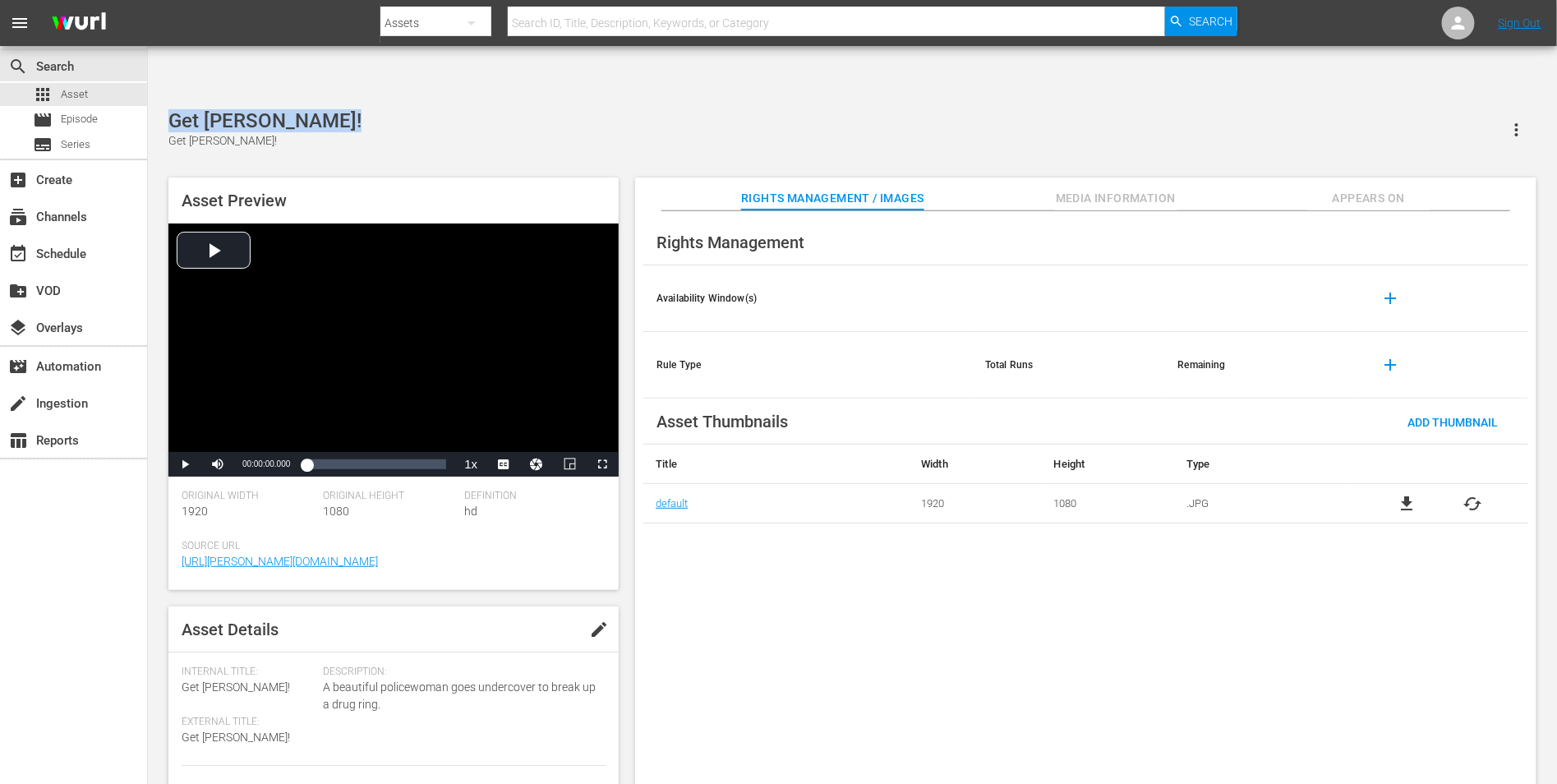
drag, startPoint x: 331, startPoint y: 67, endPoint x: 165, endPoint y: 69, distance: 166.0
click at [165, 109] on div "Get [PERSON_NAME]! Get [PERSON_NAME]! Asset Preview Video Player is loading. Pl…" at bounding box center [852, 456] width 1384 height 693
copy div "Get Christie Love!"
click at [745, 515] on div "Rights Management Availability Window(s) add Rule Type Total Runs Remaining add…" at bounding box center [1086, 511] width 901 height 600
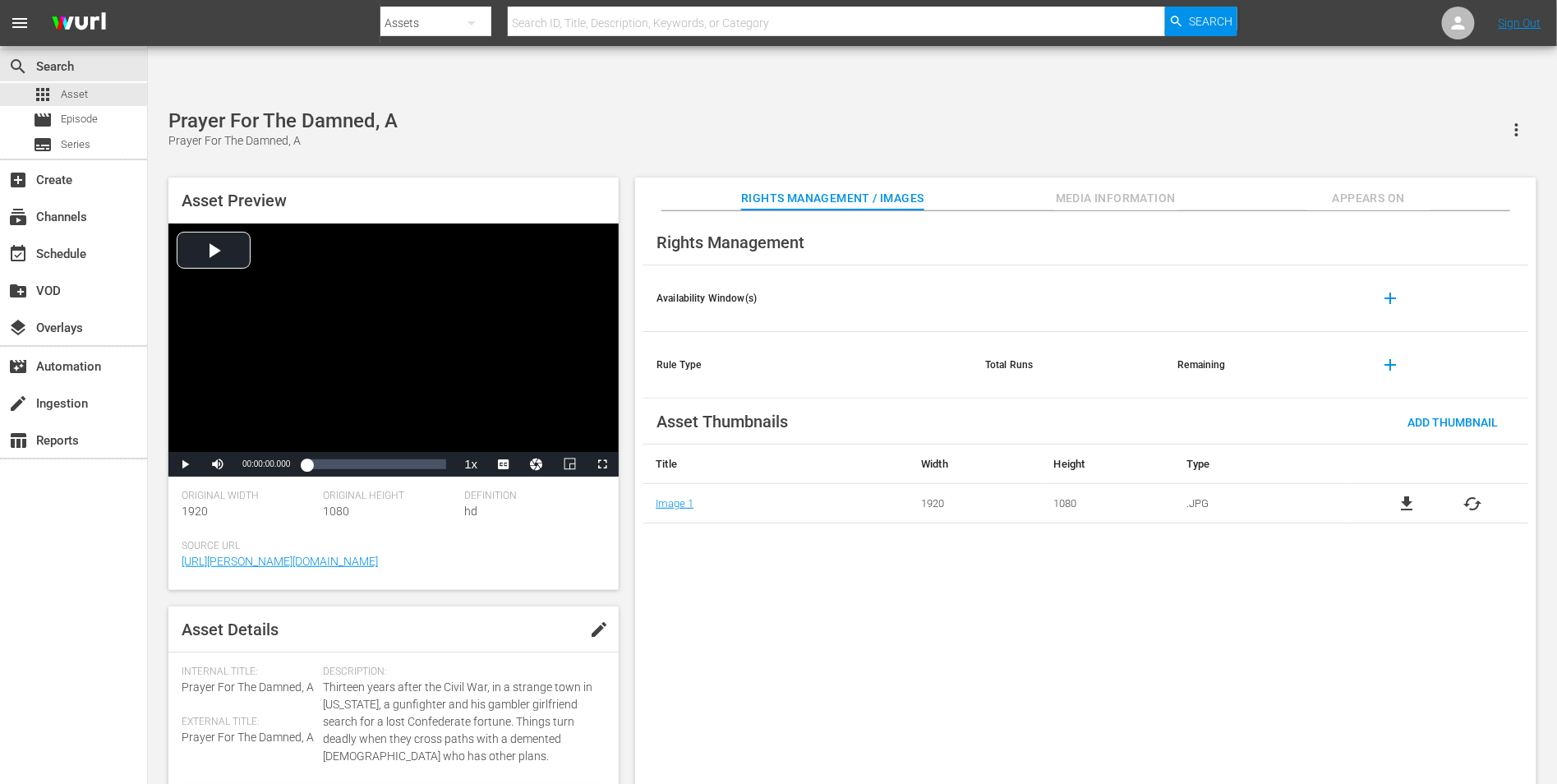
click at [1054, 598] on div "Rights Management Availability Window(s) add Rule Type Total Runs Remaining add…" at bounding box center [1086, 511] width 901 height 600
click at [939, 567] on div "Rights Management Availability Window(s) add Rule Type Total Runs Remaining add…" at bounding box center [1086, 511] width 901 height 600
click at [796, 567] on div "Rights Management Availability Window(s) add Rule Type Total Runs Remaining add…" at bounding box center [1086, 511] width 901 height 600
